Goal: Task Accomplishment & Management: Manage account settings

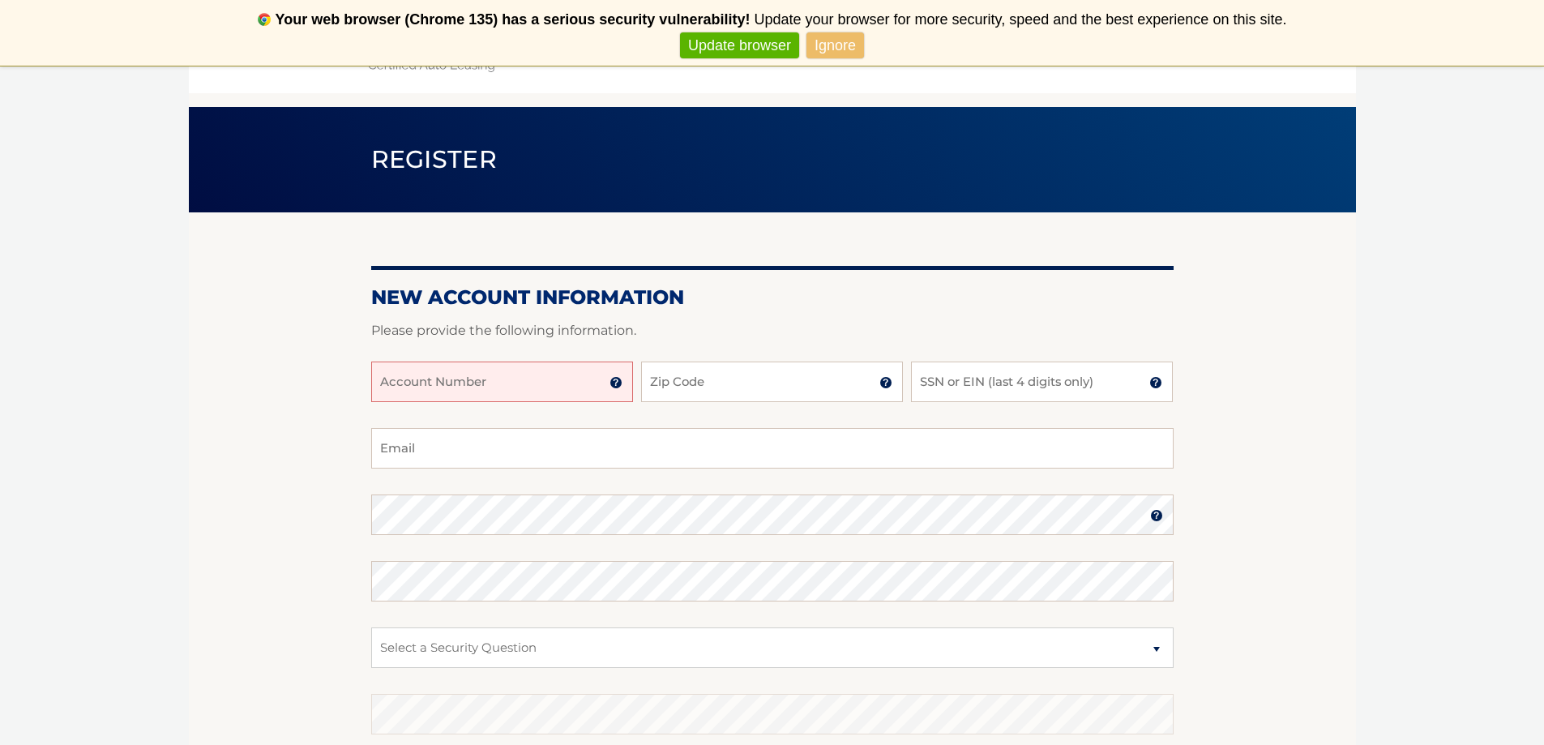
scroll to position [81, 0]
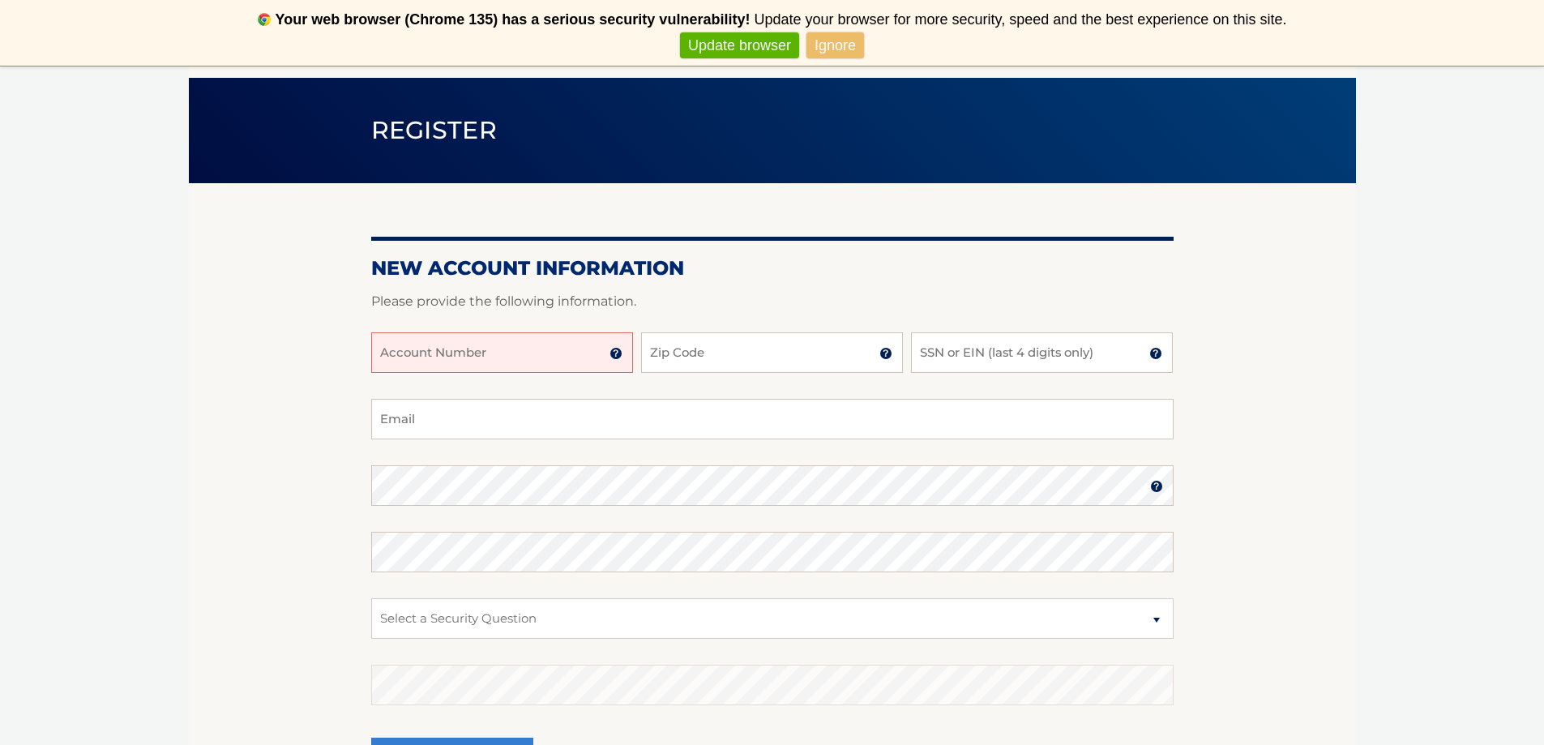
click at [573, 356] on input "Account Number" at bounding box center [502, 352] width 262 height 41
type input "44456005834"
click at [694, 356] on input "Zip Code" at bounding box center [772, 352] width 262 height 41
type input "15044"
click at [931, 361] on input "SSN or EIN (last 4 digits only)" at bounding box center [1042, 352] width 262 height 41
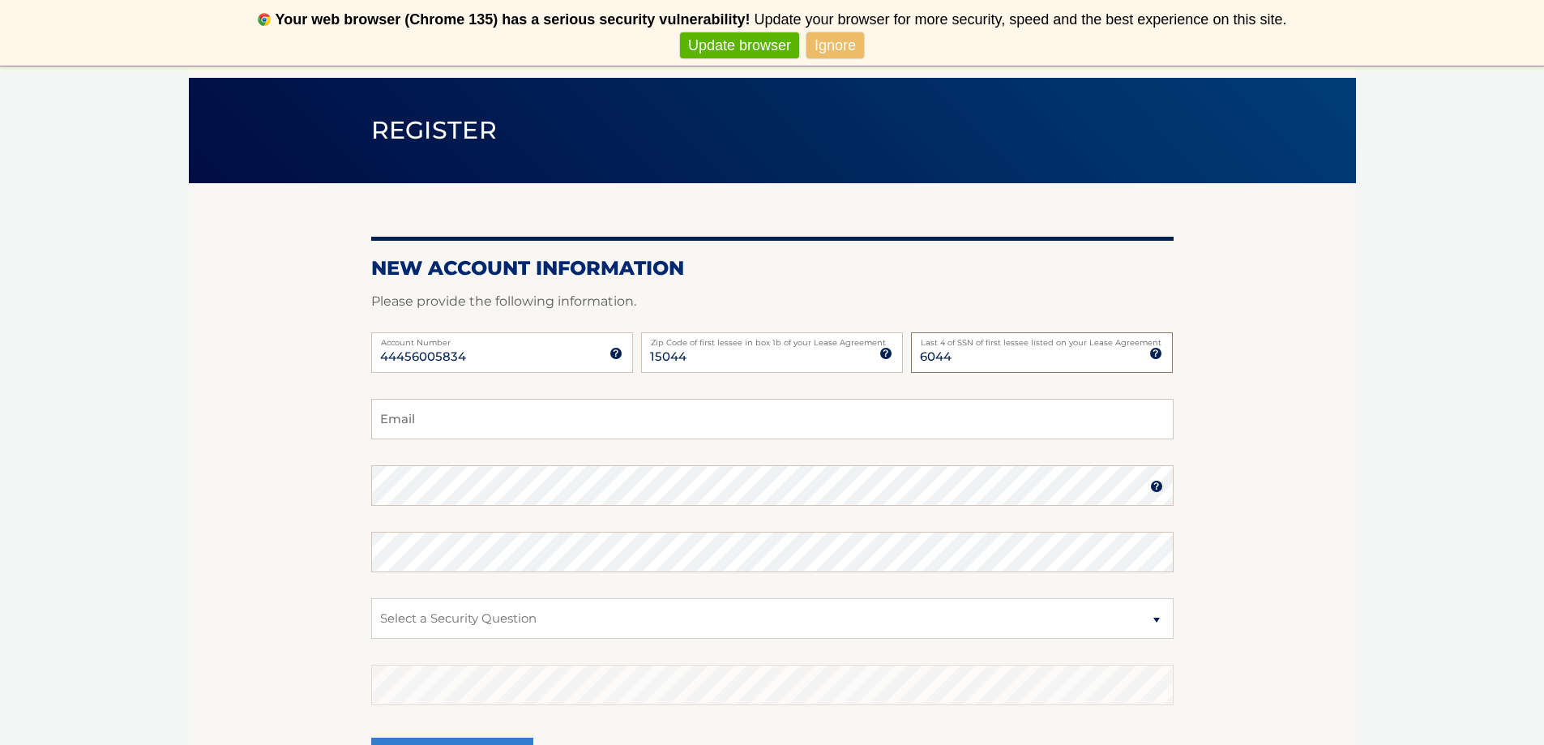
type input "6044"
click at [833, 402] on form "New Account Information Please provide the following information. 44456005834 A…" at bounding box center [772, 536] width 803 height 560
click at [840, 415] on input "Email" at bounding box center [772, 419] width 803 height 41
type input "kristimor@hotmail.com"
click at [1155, 480] on img at bounding box center [1156, 486] width 13 height 13
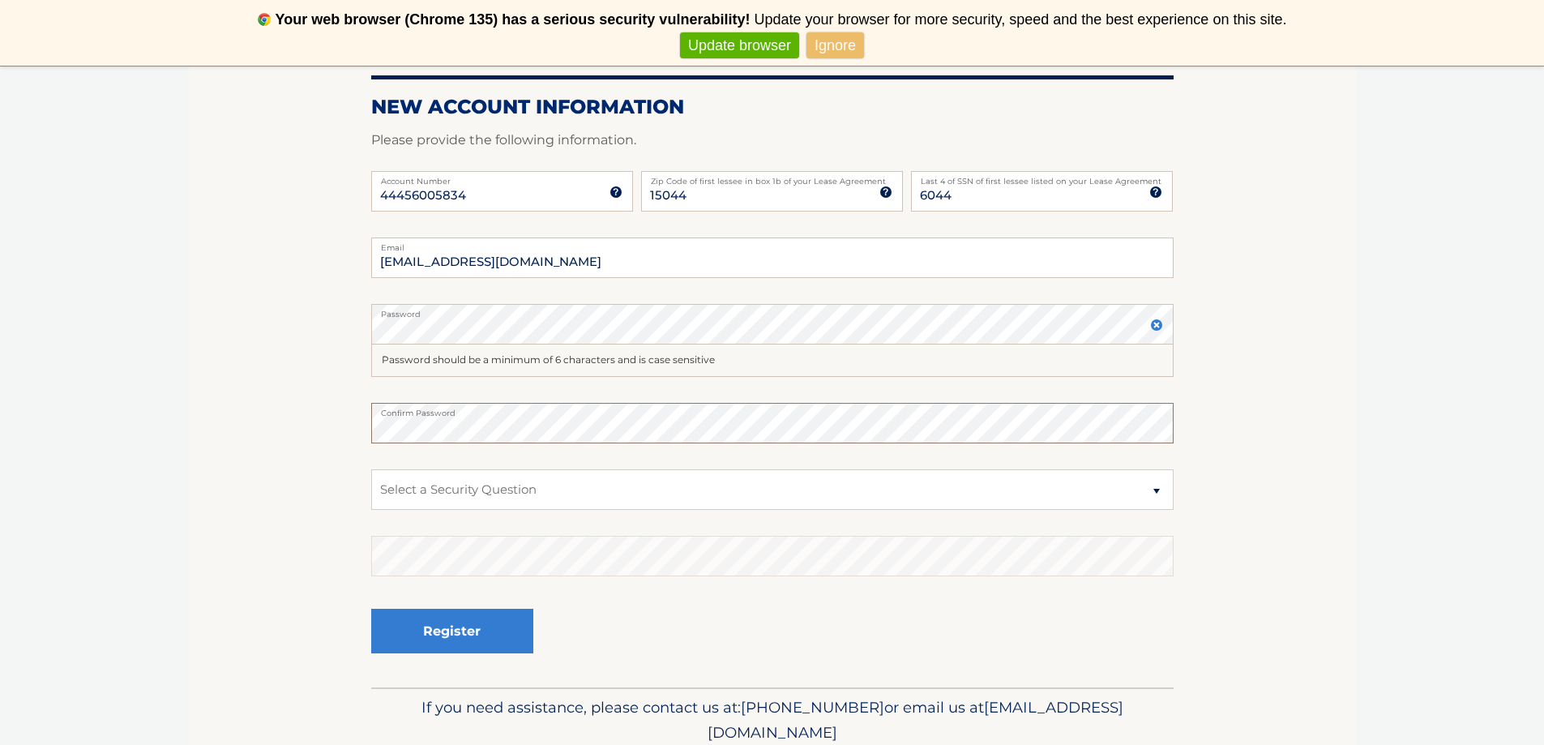
scroll to position [243, 0]
click at [803, 482] on select "Select a Security Question What was the name of your elementary school? What is…" at bounding box center [772, 489] width 803 height 41
select select "2"
click at [371, 469] on select "Select a Security Question What was the name of your elementary school? What is…" at bounding box center [772, 489] width 803 height 41
click at [520, 616] on button "Register" at bounding box center [452, 630] width 162 height 45
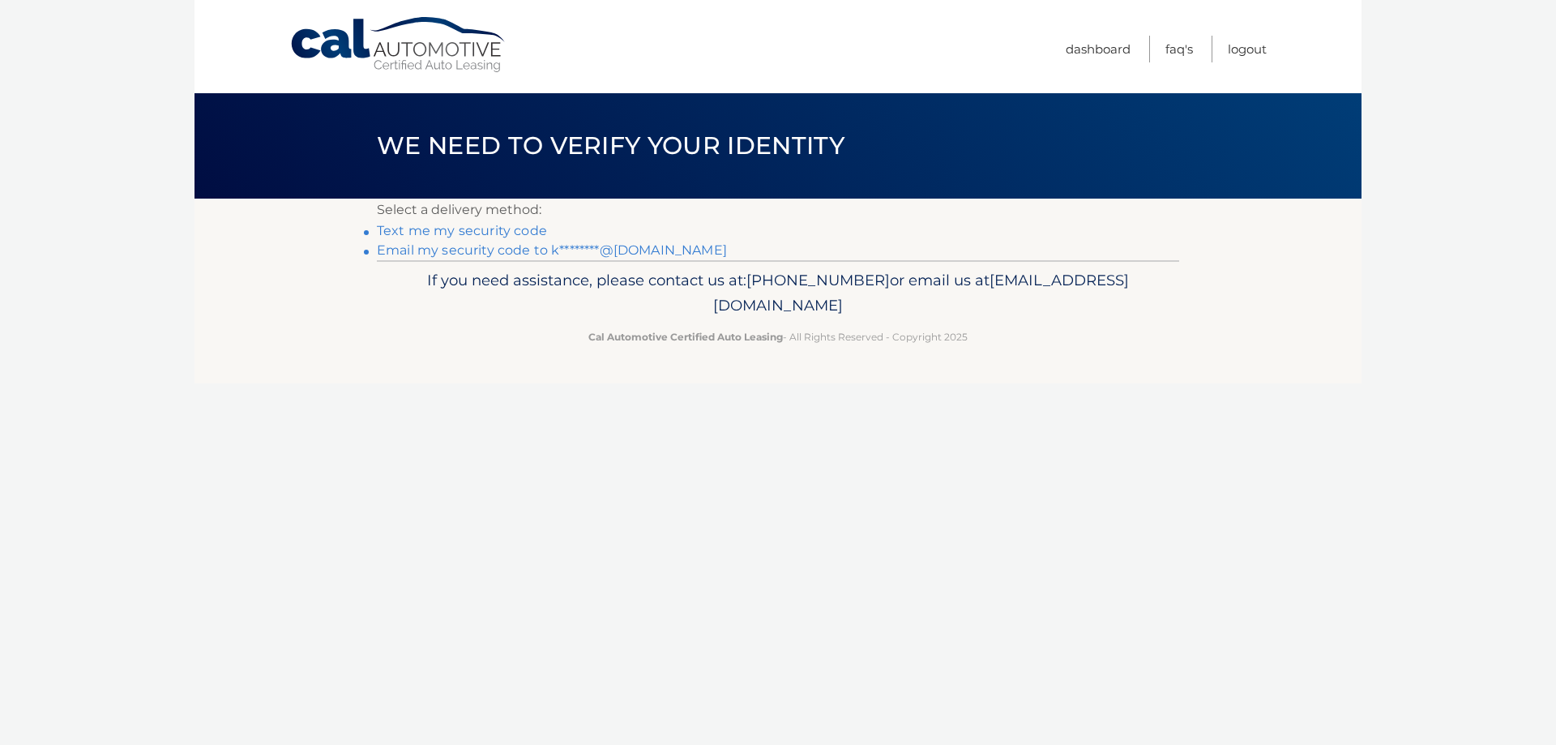
click at [452, 233] on link "Text me my security code" at bounding box center [462, 230] width 170 height 15
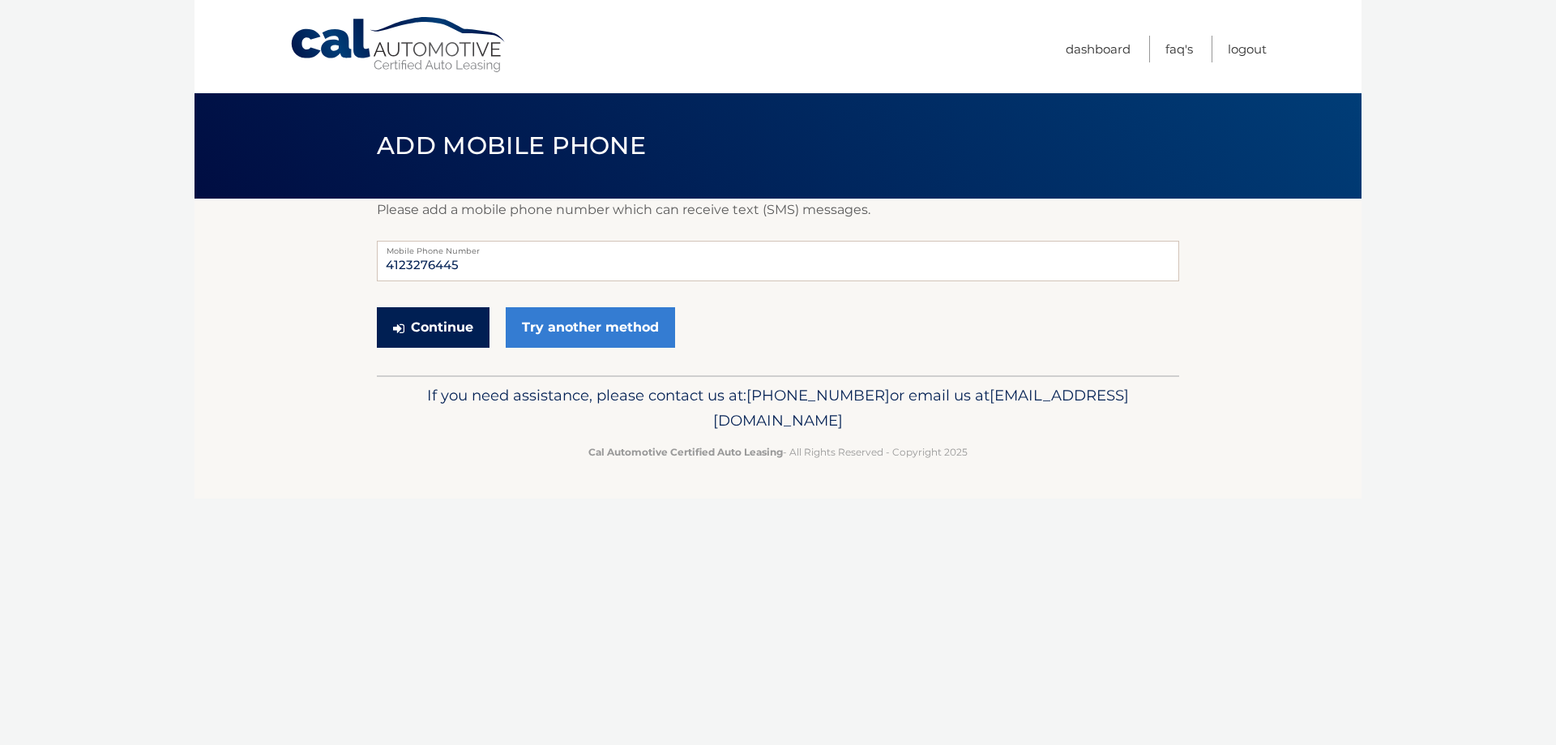
click at [433, 320] on button "Continue" at bounding box center [433, 327] width 113 height 41
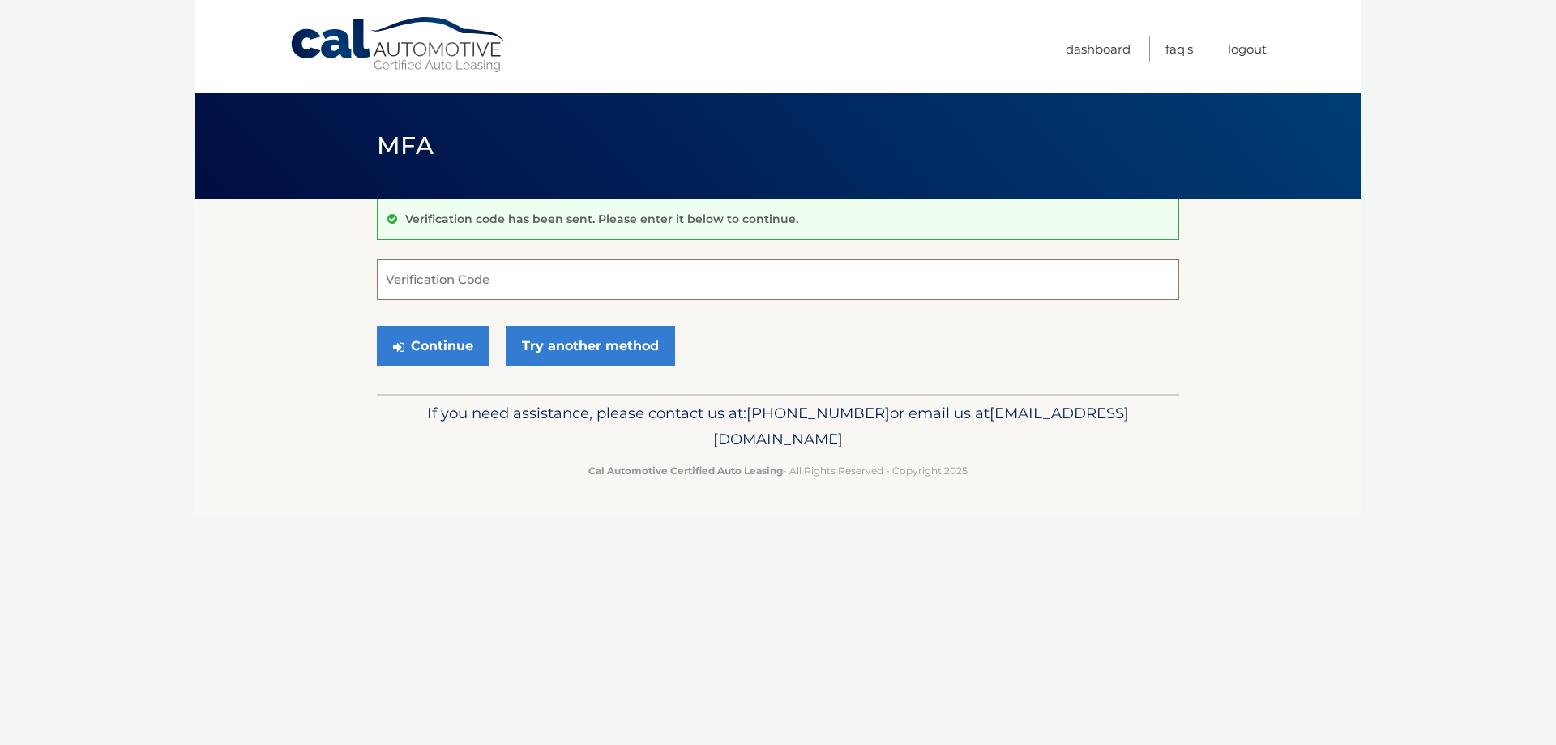
click at [442, 295] on input "Verification Code" at bounding box center [778, 279] width 803 height 41
type input "589308"
click at [449, 339] on button "Continue" at bounding box center [433, 346] width 113 height 41
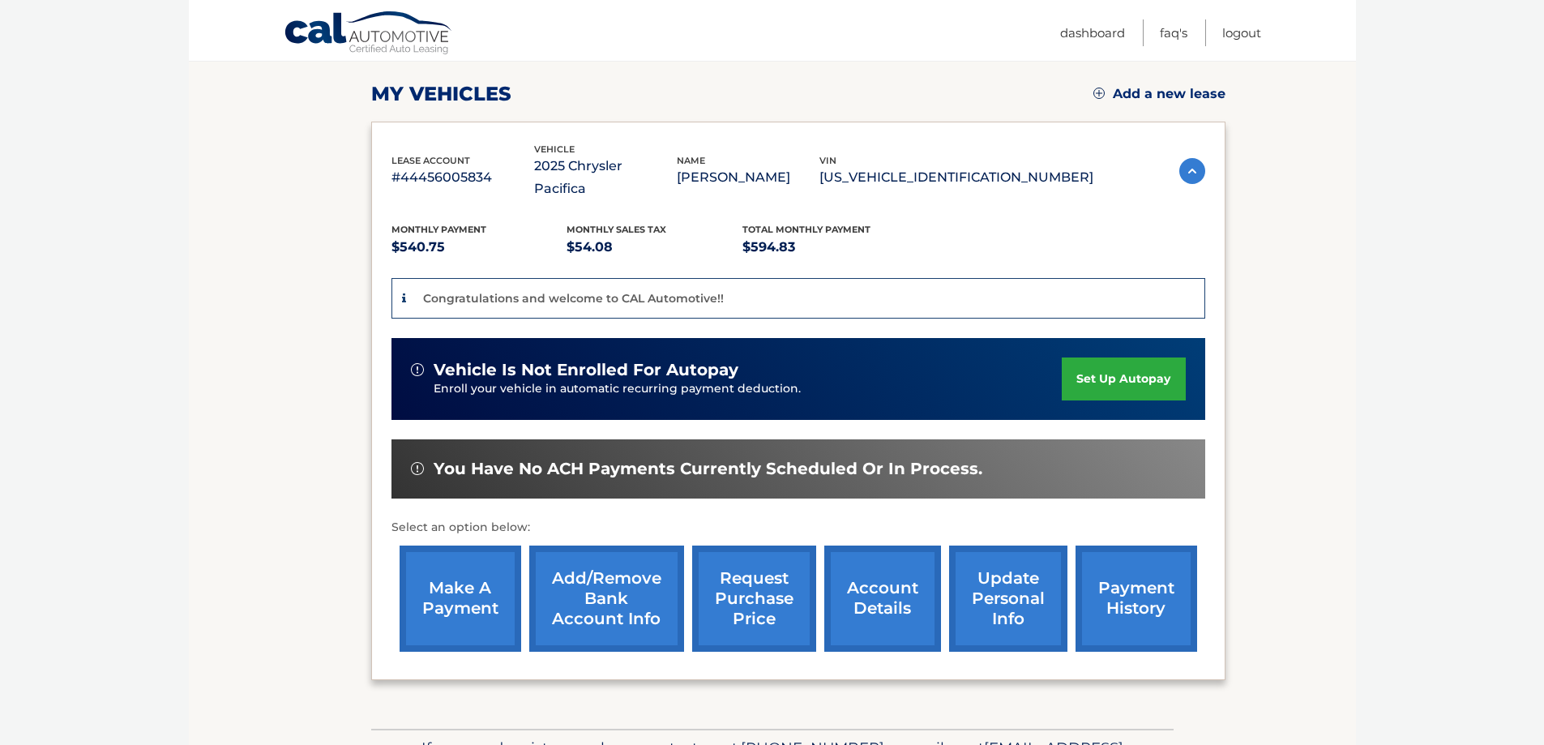
scroll to position [243, 0]
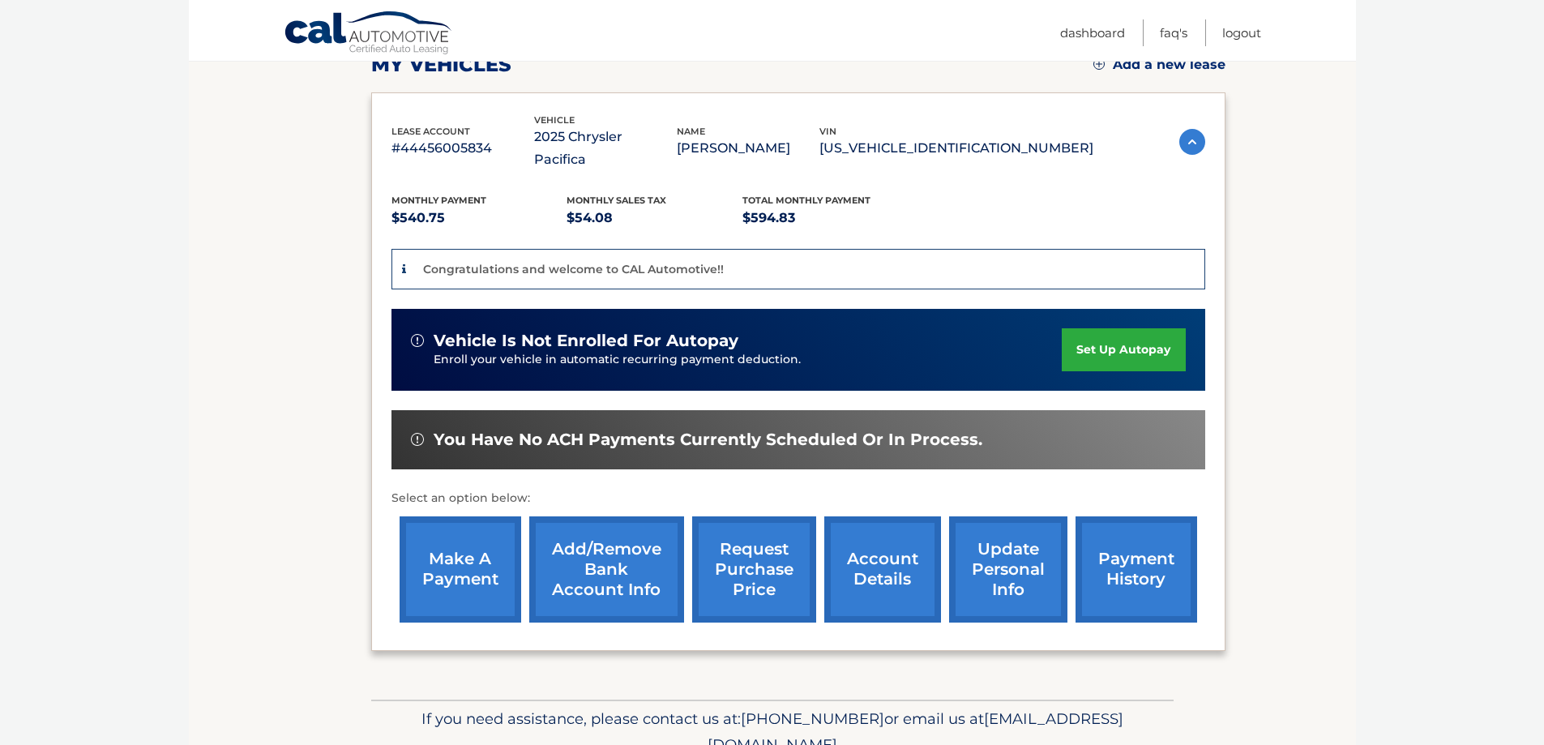
click at [1084, 328] on link "set up autopay" at bounding box center [1123, 349] width 123 height 43
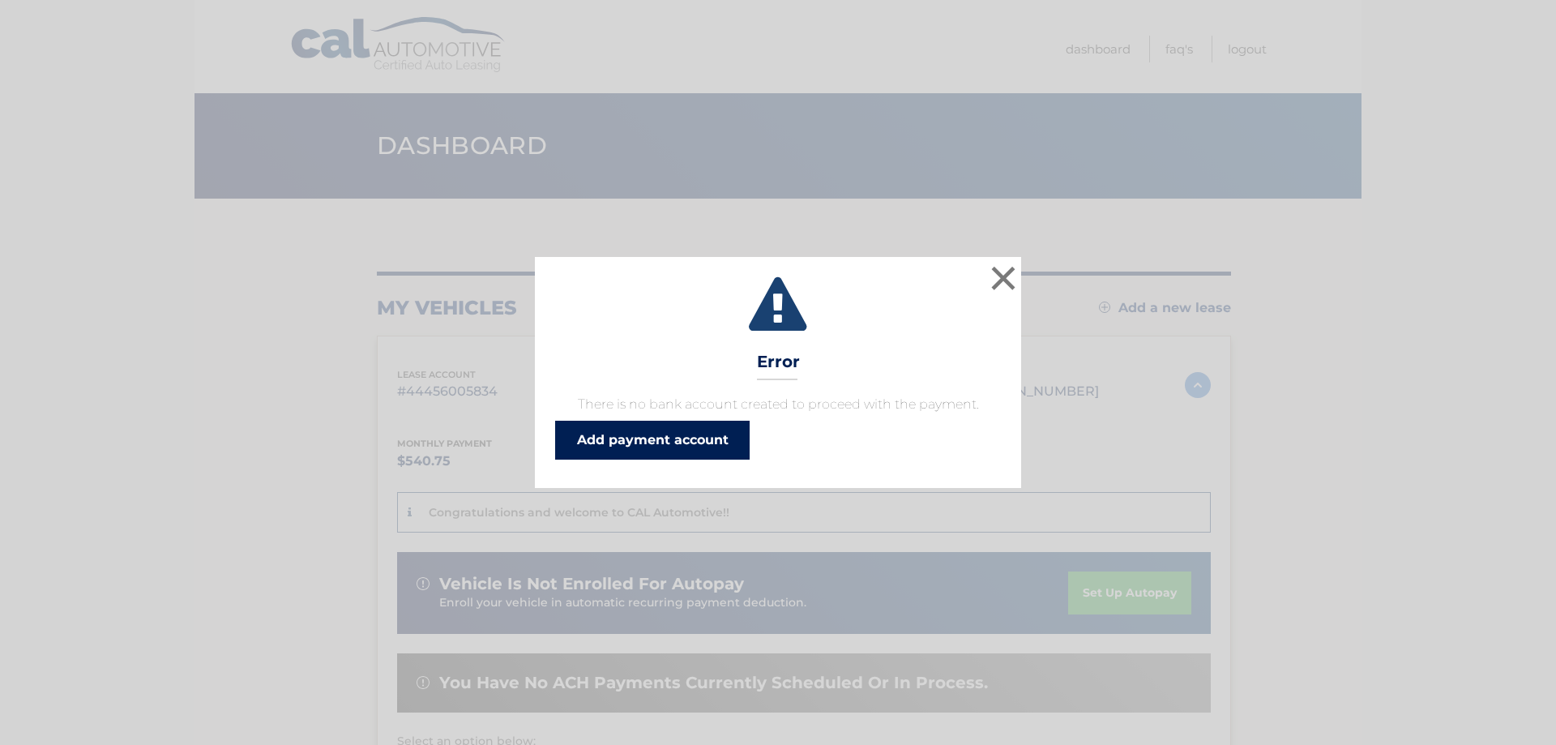
click at [696, 438] on link "Add payment account" at bounding box center [652, 440] width 195 height 39
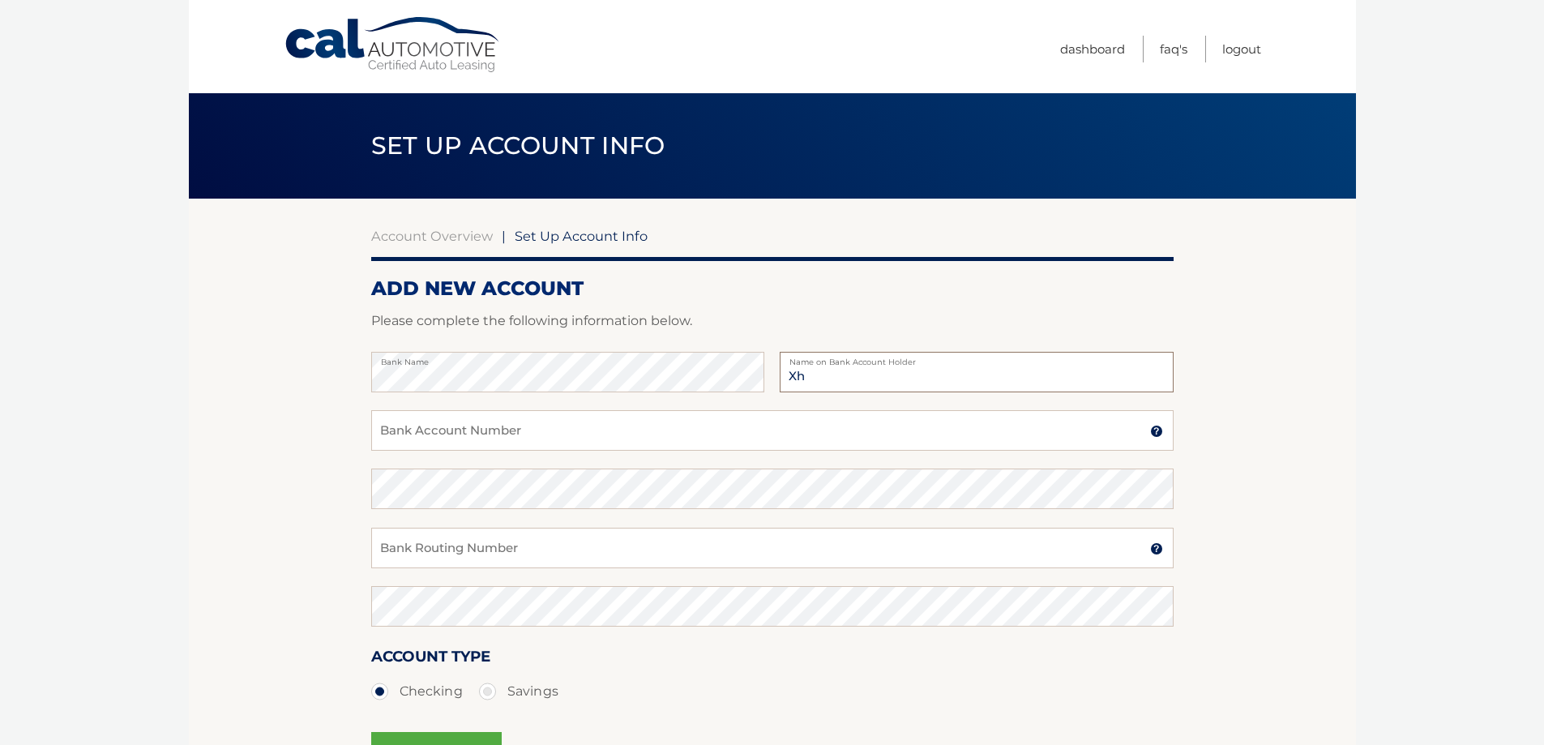
type input "X"
type input "Checking Acct"
click at [643, 422] on input "Bank Account Number" at bounding box center [772, 430] width 803 height 41
drag, startPoint x: 661, startPoint y: 550, endPoint x: 661, endPoint y: 539, distance: 10.6
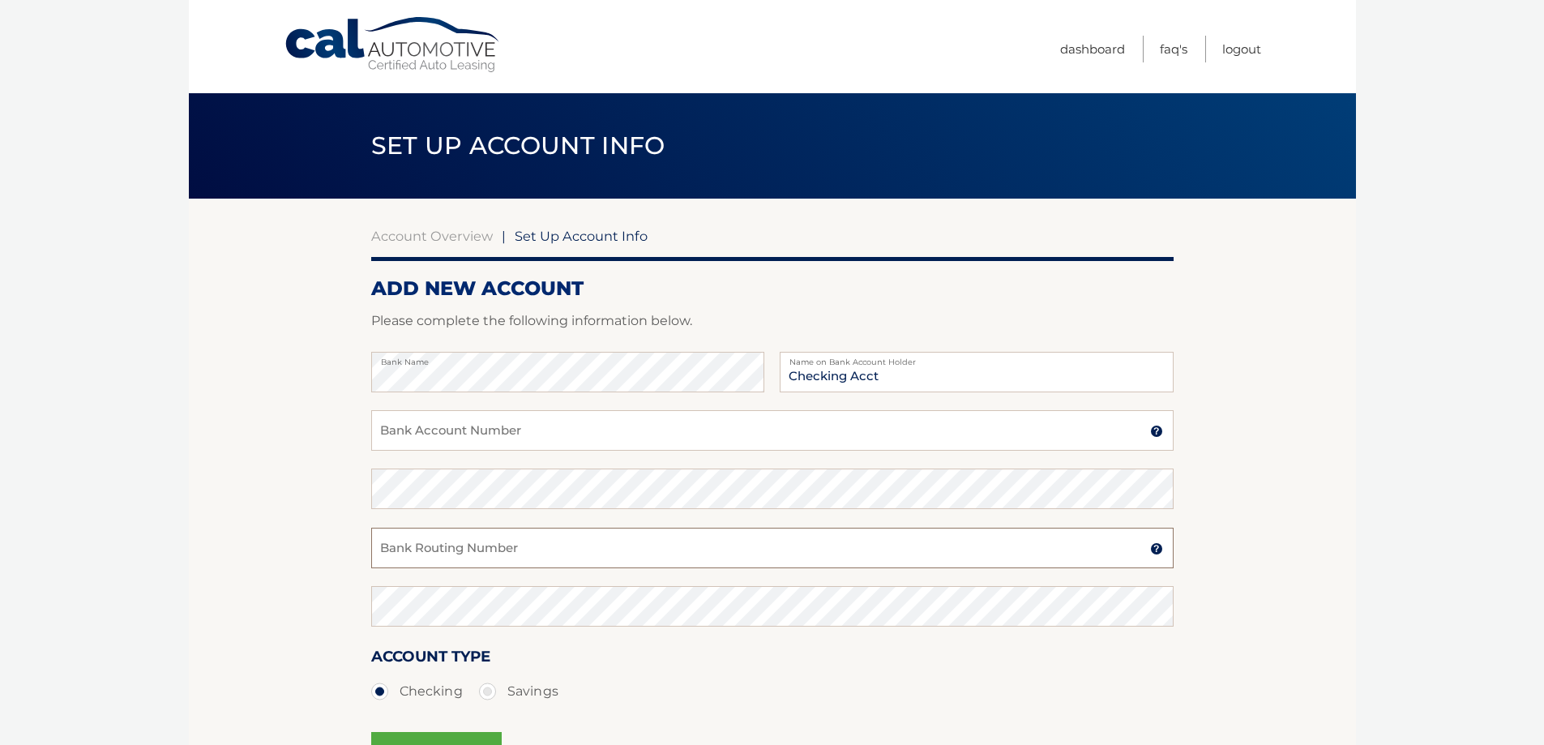
click at [661, 549] on input "Bank Routing Number" at bounding box center [772, 548] width 803 height 41
type input "043000096"
click at [529, 440] on input "Bank Account Number" at bounding box center [772, 430] width 803 height 41
type input "1038192858"
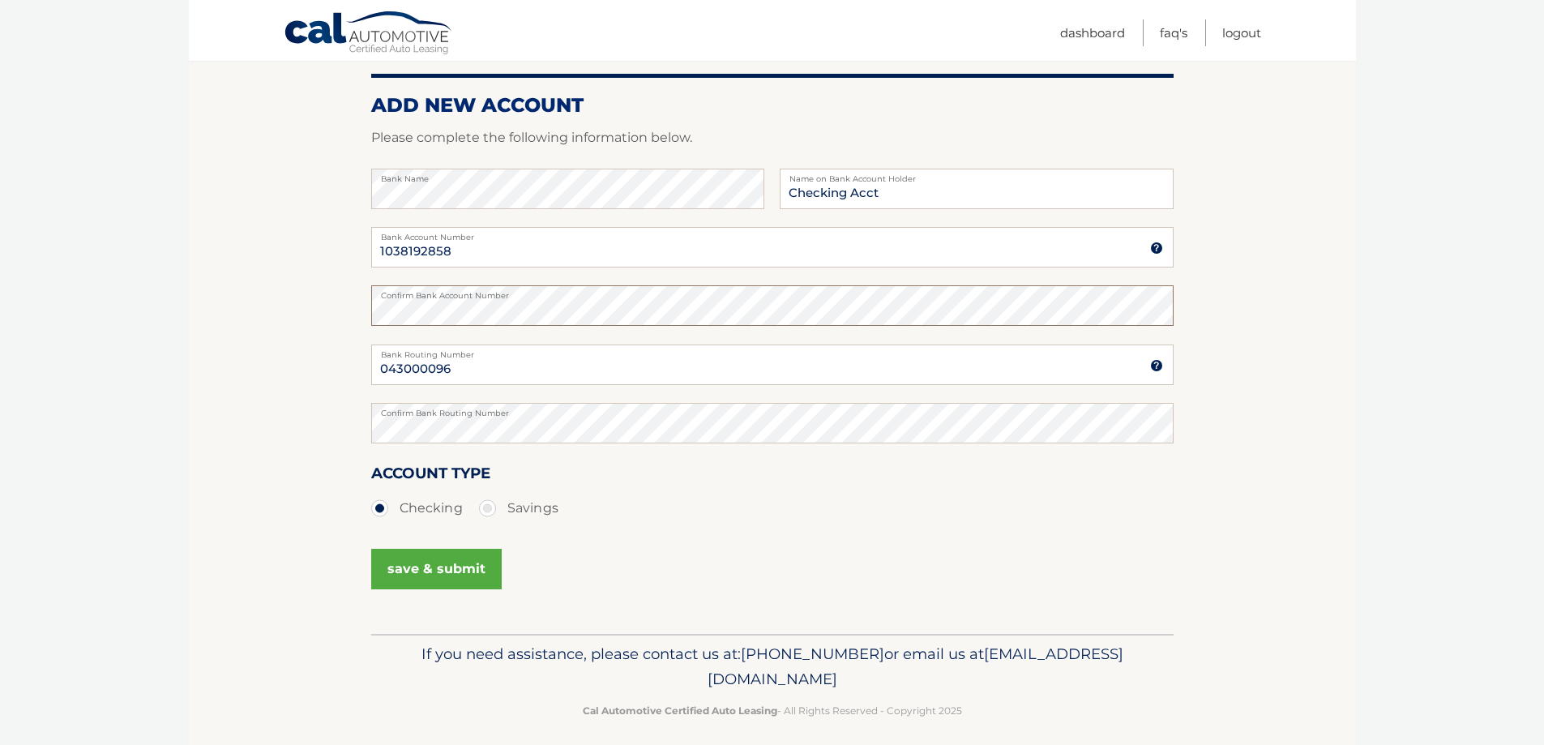
scroll to position [195, 0]
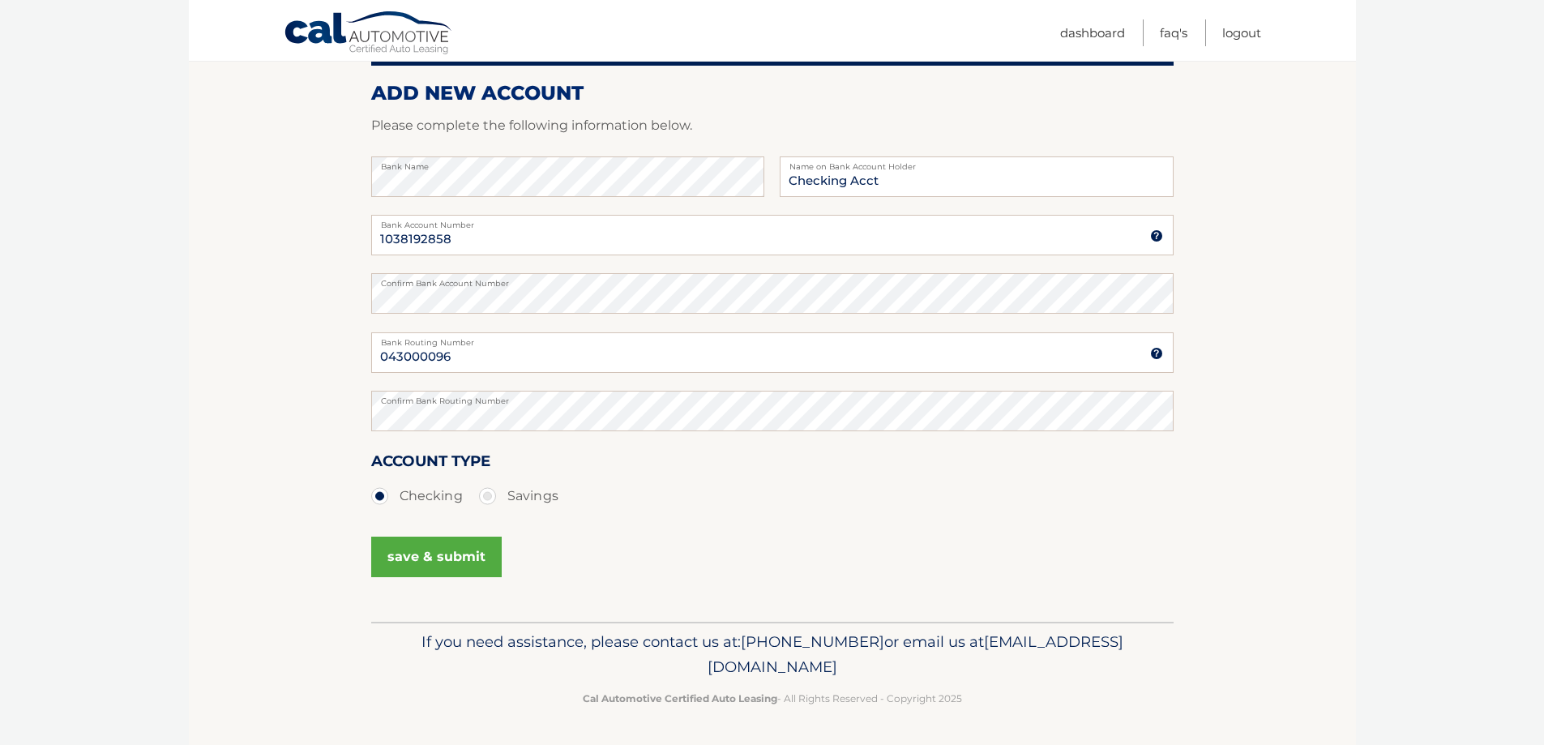
click at [443, 554] on button "save & submit" at bounding box center [436, 557] width 131 height 41
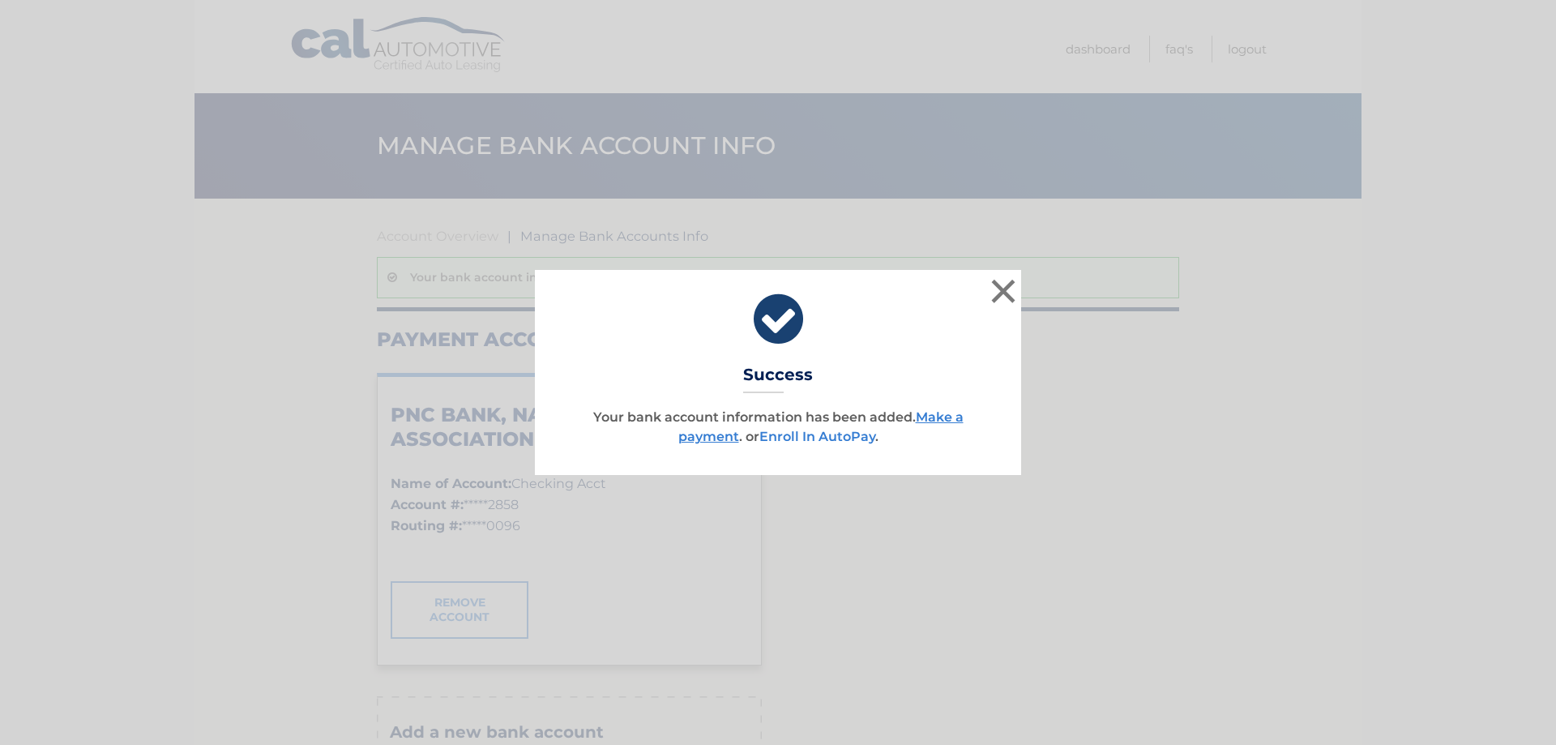
click at [833, 439] on link "Enroll In AutoPay" at bounding box center [818, 436] width 116 height 15
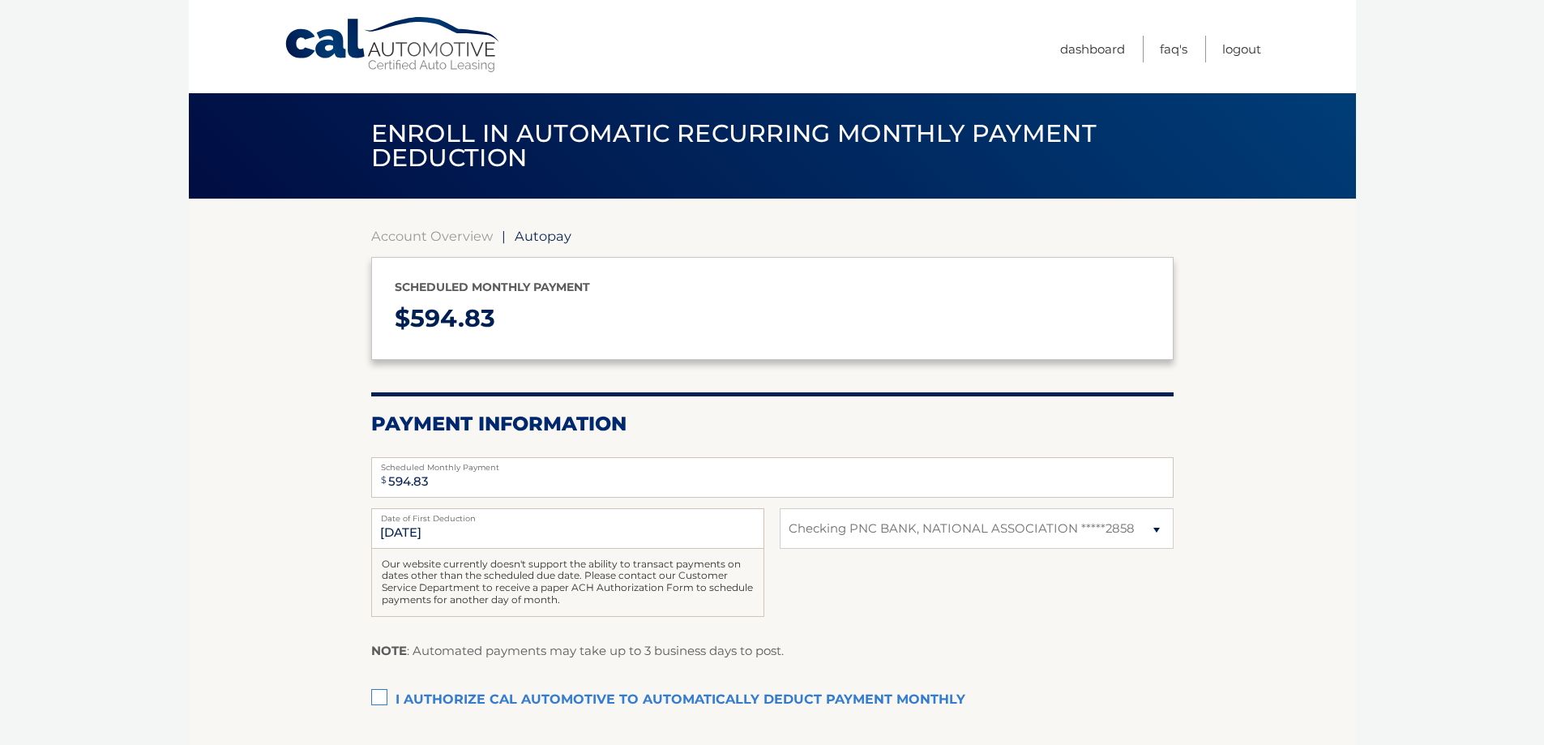
select select "MTBjMDA2MzUtMzRlZi00YmI1LWJlMTctYTMzZjJjMmE4OTQ2"
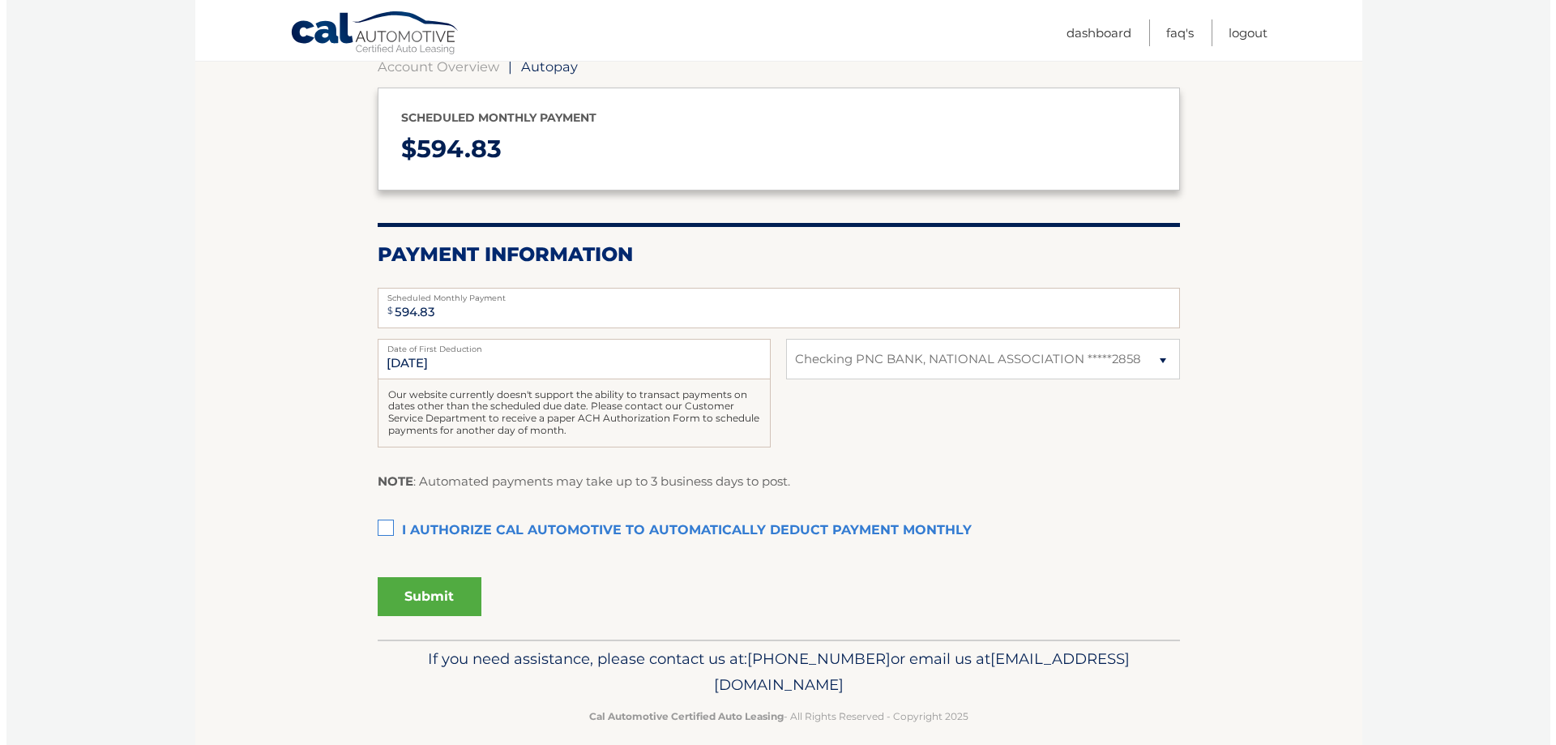
scroll to position [186, 0]
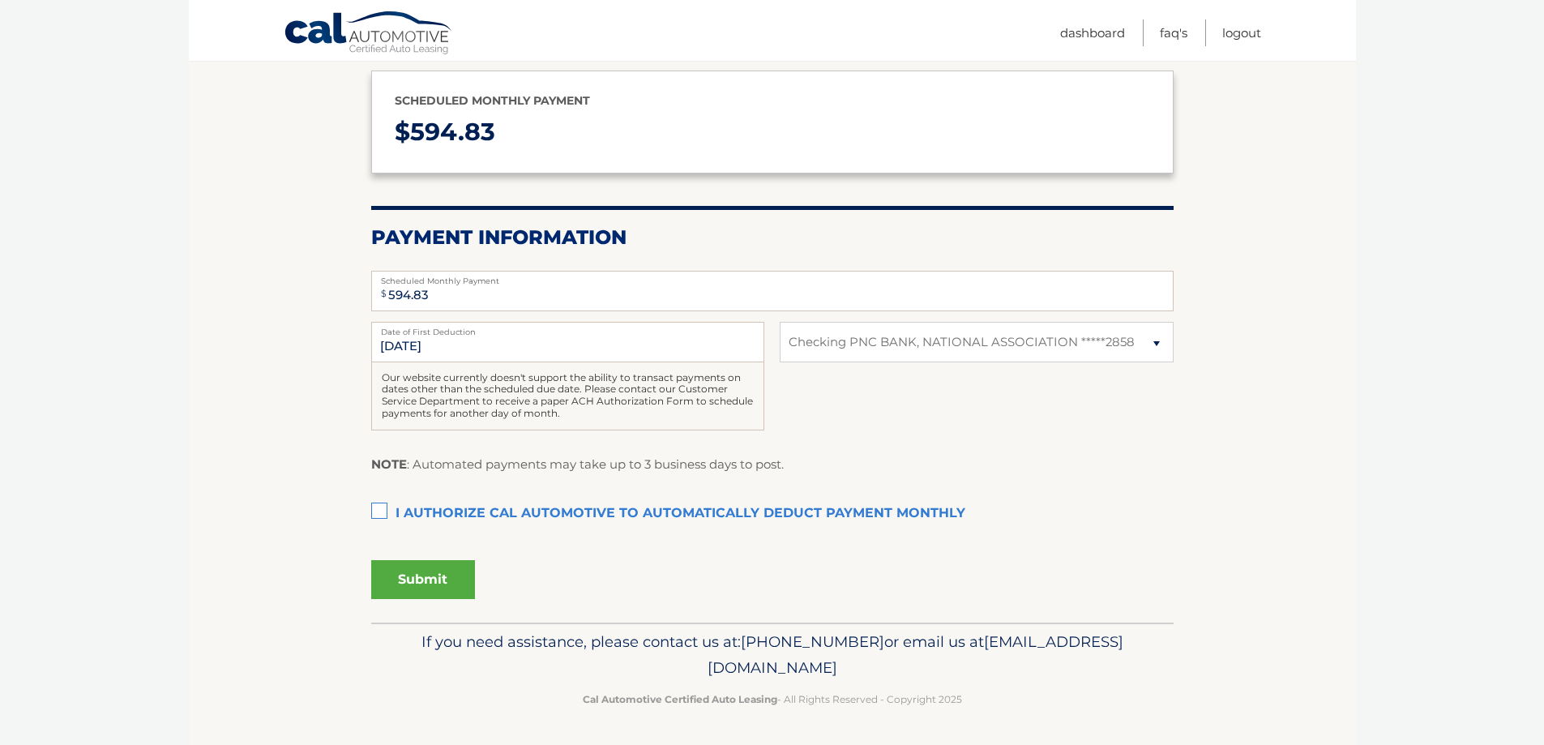
click at [386, 512] on label "I authorize cal automotive to automatically deduct payment monthly This checkbo…" at bounding box center [772, 514] width 803 height 32
click at [0, 0] on input "I authorize cal automotive to automatically deduct payment monthly This checkbo…" at bounding box center [0, 0] width 0 height 0
click at [449, 584] on button "Submit" at bounding box center [423, 579] width 104 height 39
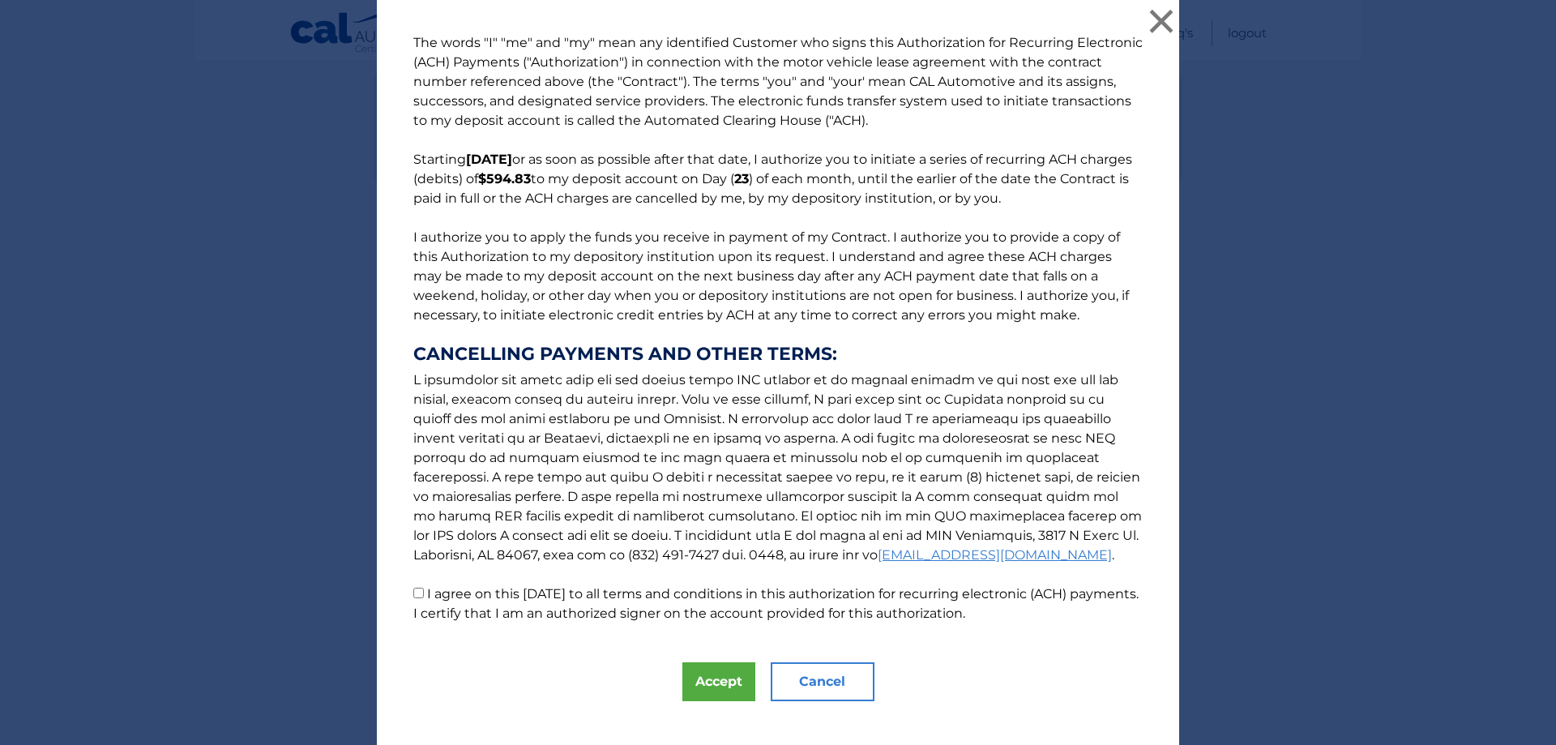
click at [424, 593] on label "I agree on this [DATE] to all terms and conditions in this authorization for re…" at bounding box center [776, 603] width 726 height 35
click at [424, 593] on input "I agree on this [DATE] to all terms and conditions in this authorization for re…" at bounding box center [418, 593] width 11 height 11
checkbox input "true"
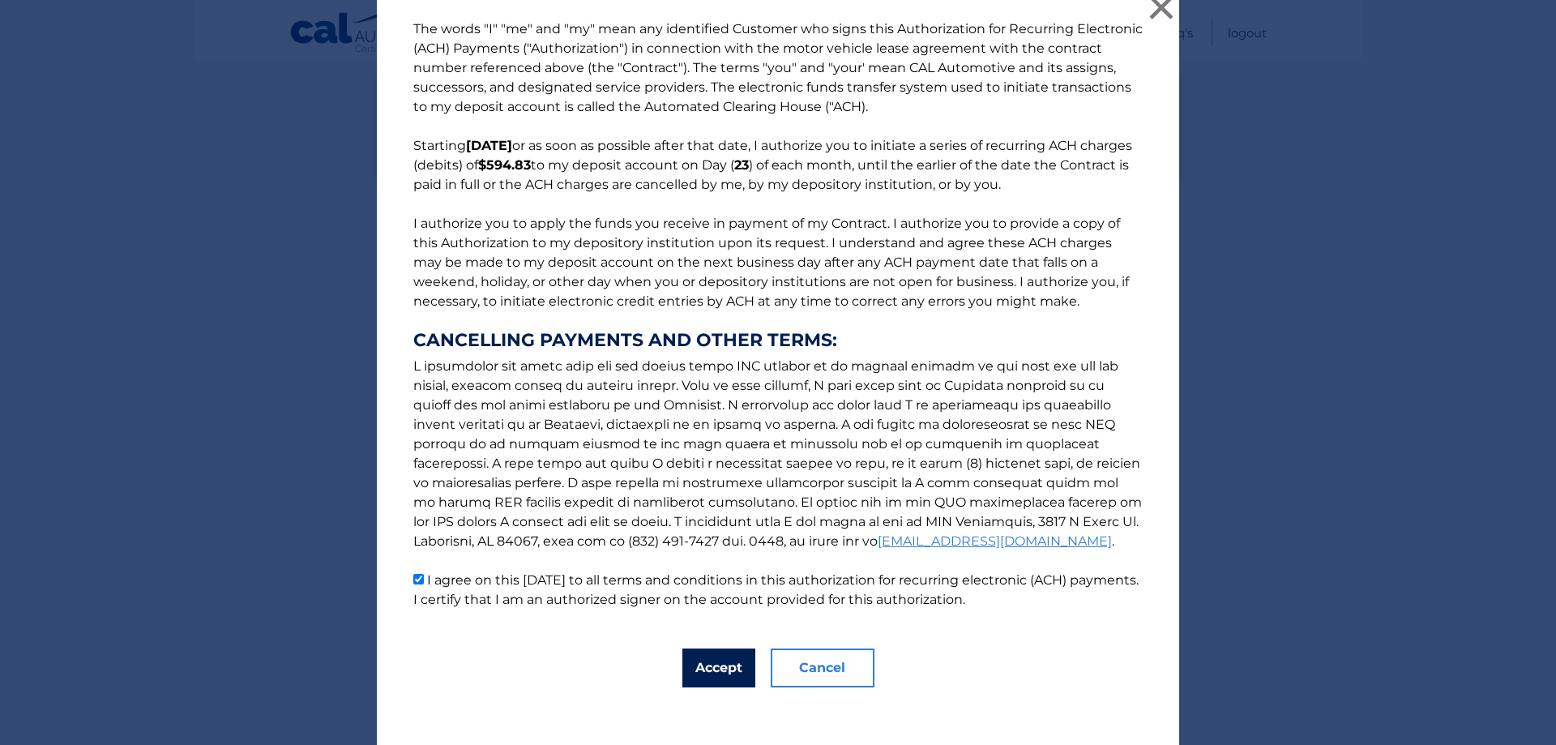
scroll to position [21, 0]
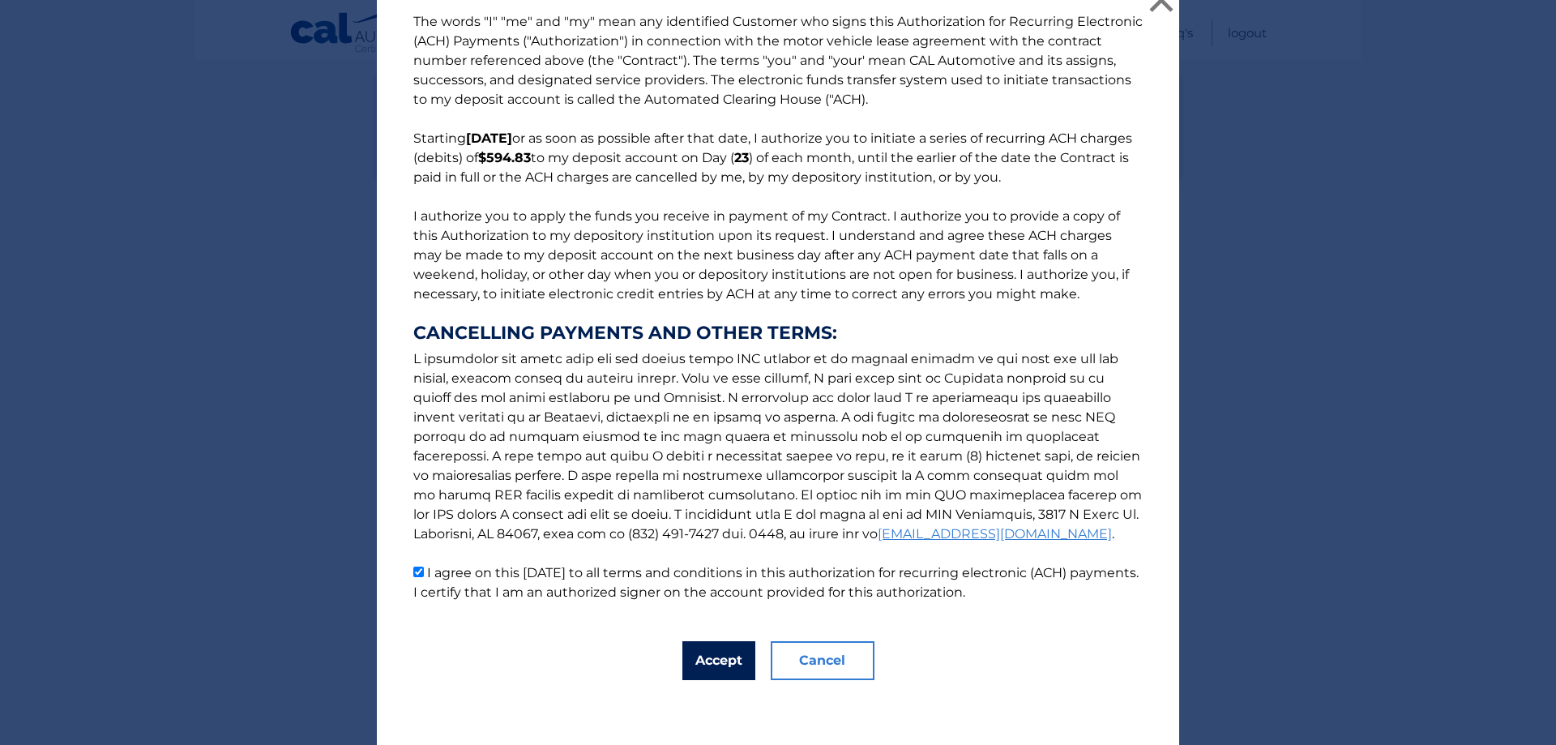
click at [698, 657] on button "Accept" at bounding box center [719, 660] width 73 height 39
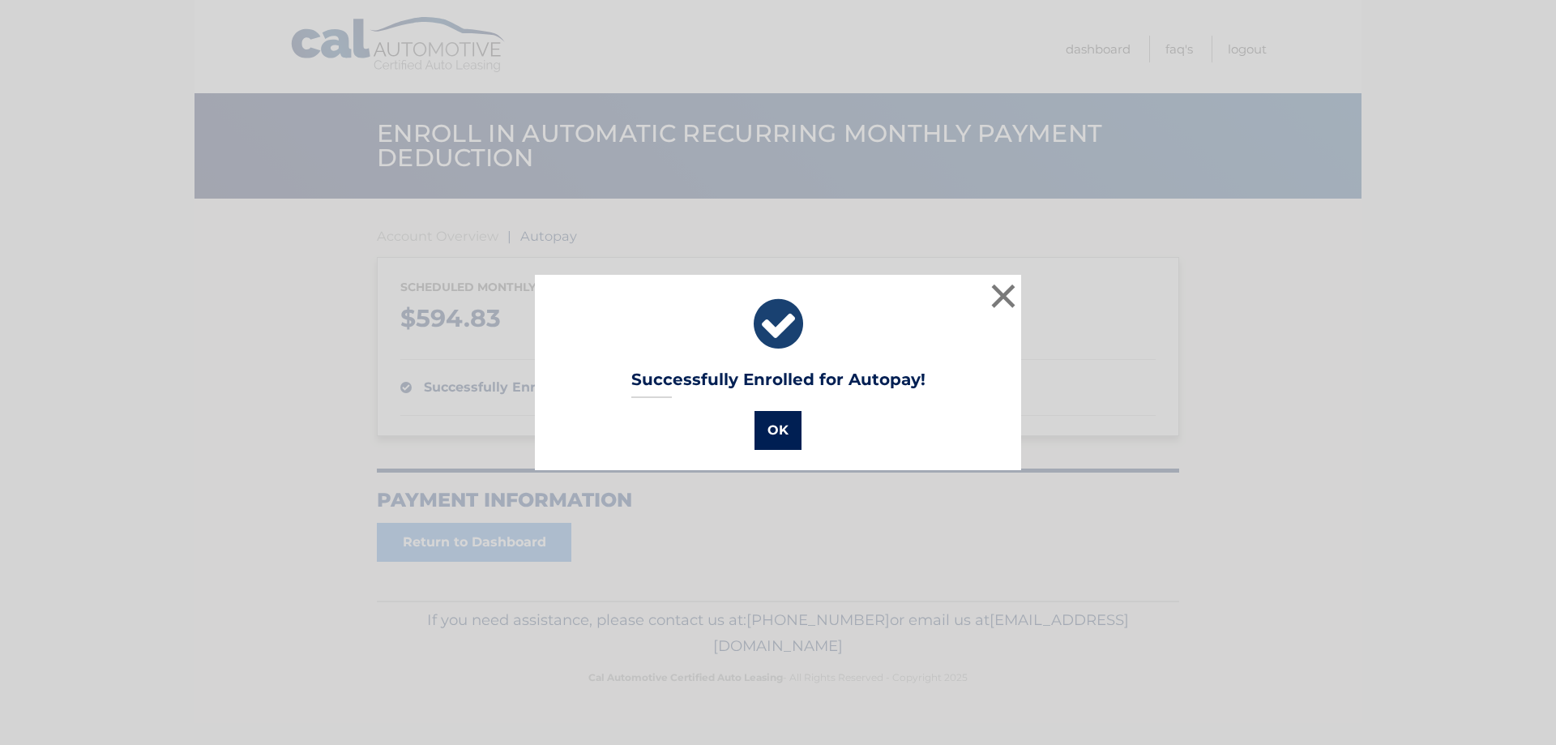
click at [773, 442] on button "OK" at bounding box center [778, 430] width 47 height 39
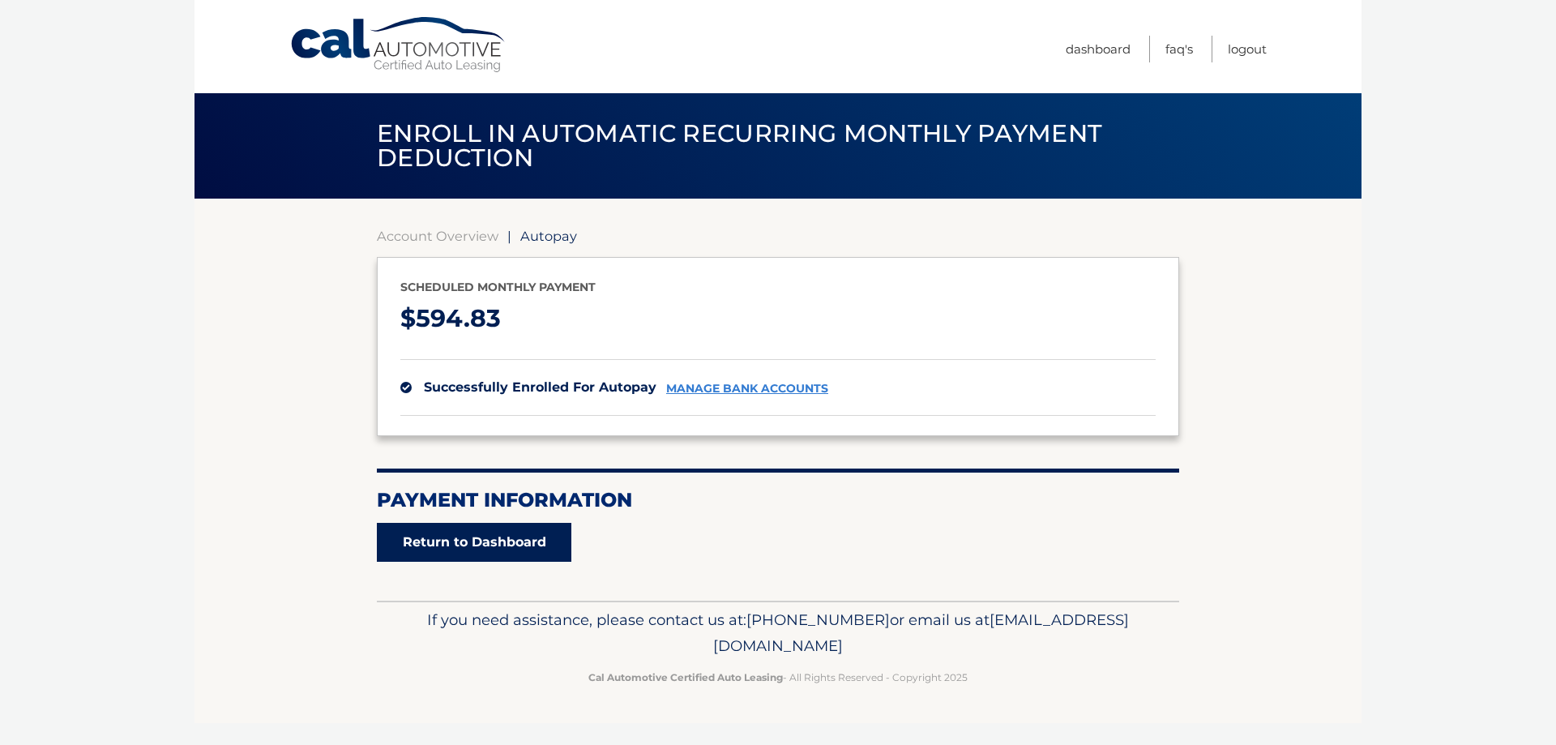
click at [522, 531] on link "Return to Dashboard" at bounding box center [474, 542] width 195 height 39
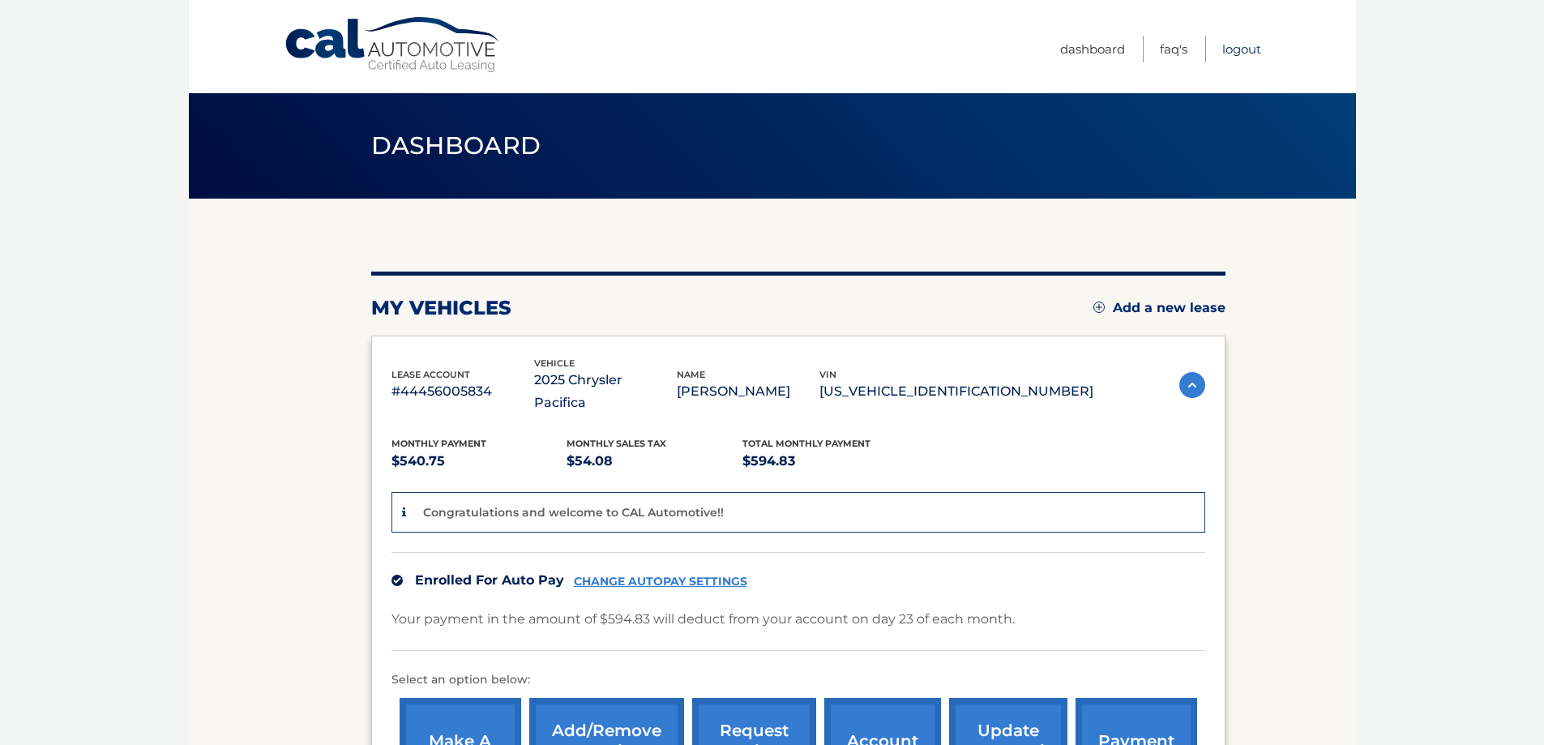
click at [1252, 49] on link "Logout" at bounding box center [1241, 49] width 39 height 27
